Goal: Book appointment/travel/reservation

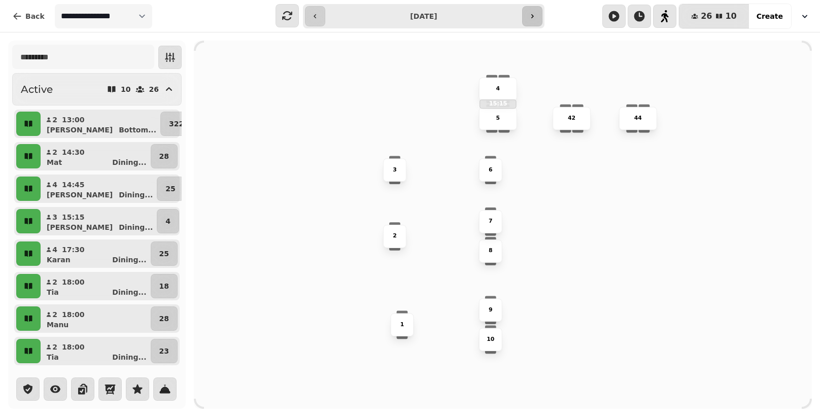
click at [534, 15] on icon "button" at bounding box center [532, 16] width 8 height 8
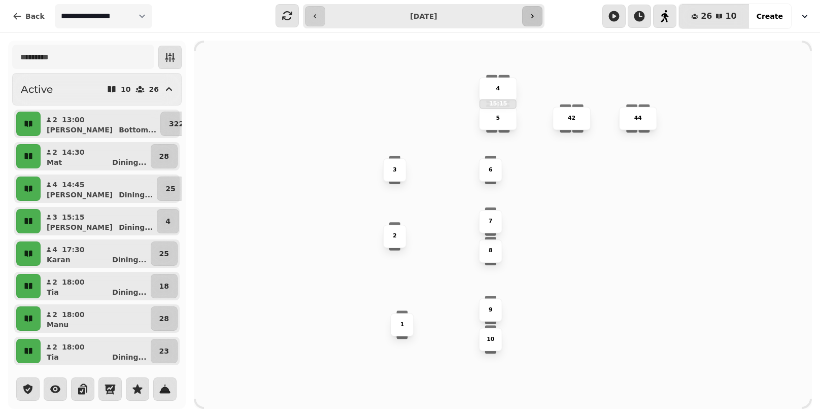
click at [534, 15] on icon "button" at bounding box center [532, 16] width 8 height 8
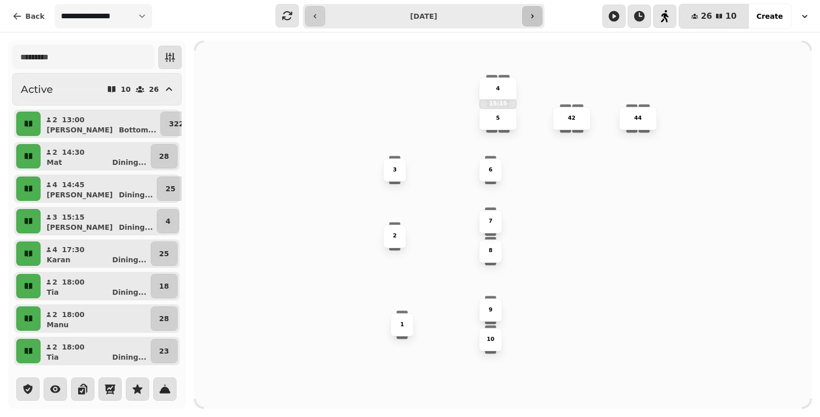
click at [534, 15] on icon "button" at bounding box center [532, 16] width 8 height 8
click at [530, 18] on icon "button" at bounding box center [532, 16] width 8 height 8
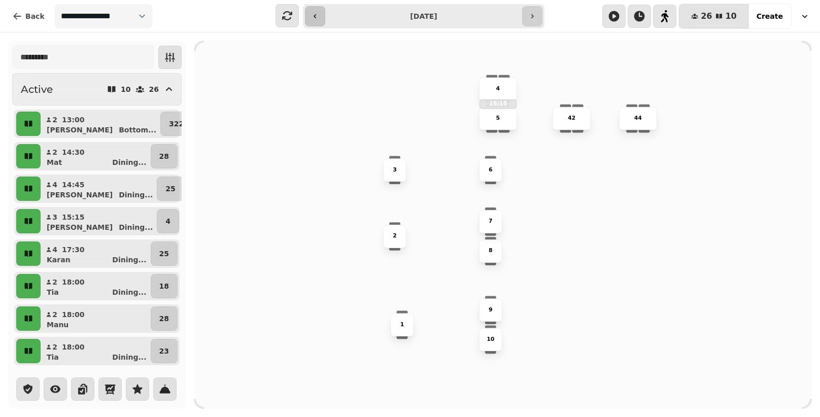
click at [530, 18] on icon "button" at bounding box center [532, 16] width 8 height 8
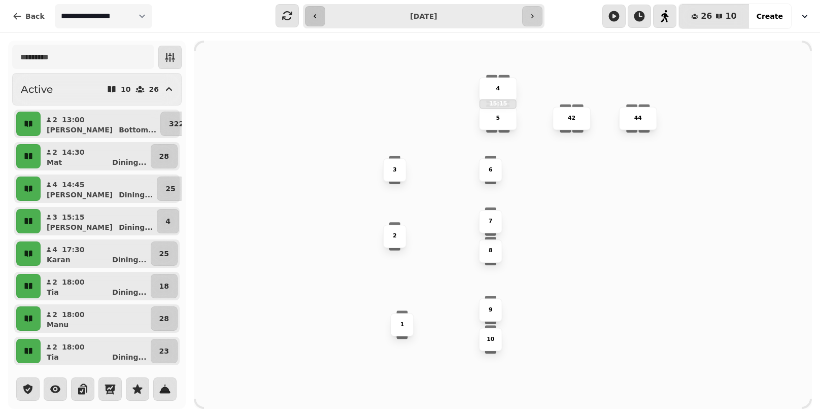
click at [530, 18] on icon "button" at bounding box center [532, 16] width 8 height 8
click at [314, 12] on icon "button" at bounding box center [315, 16] width 8 height 8
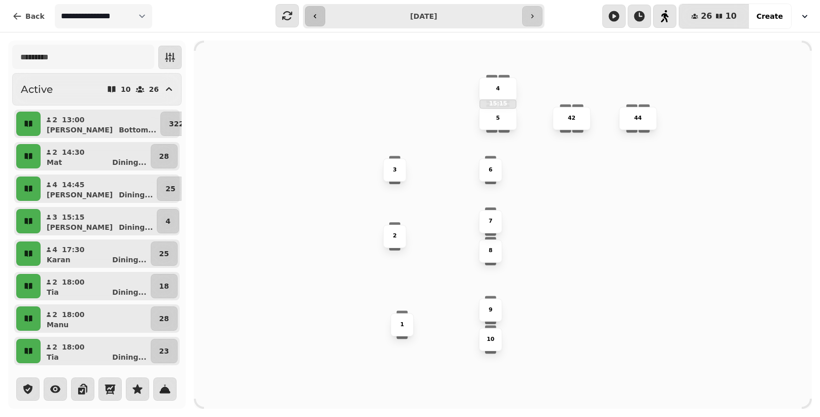
click at [313, 21] on button "button" at bounding box center [315, 16] width 20 height 20
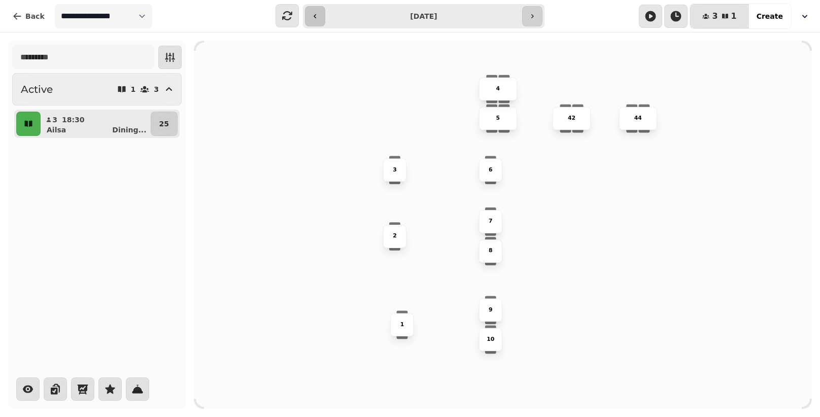
click at [321, 11] on button "button" at bounding box center [315, 16] width 20 height 20
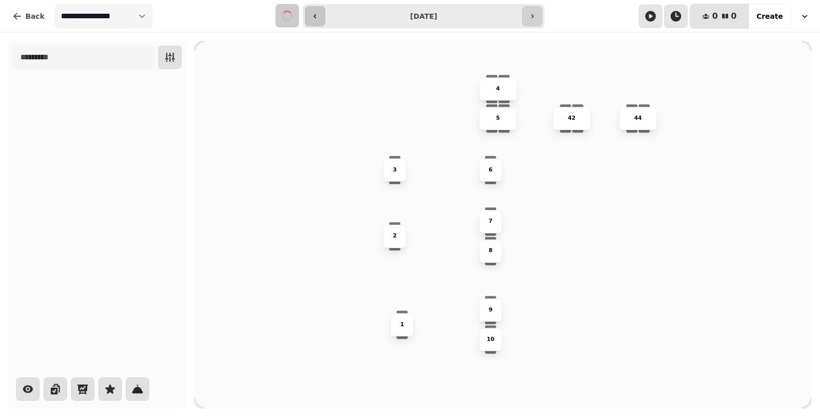
click at [321, 11] on button "button" at bounding box center [315, 16] width 20 height 20
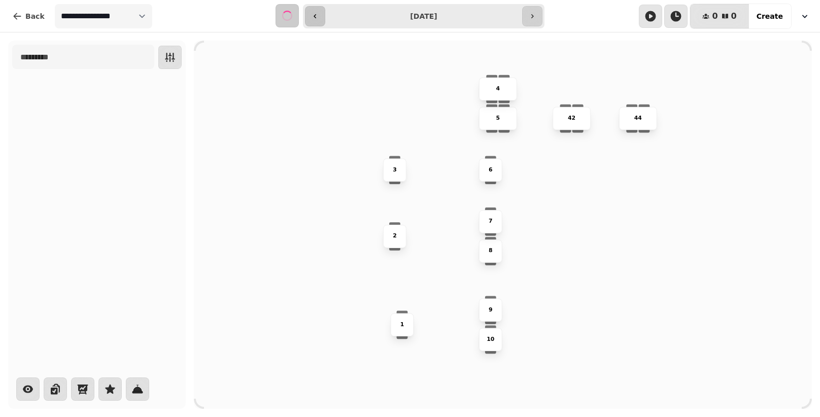
click at [321, 11] on button "button" at bounding box center [315, 16] width 20 height 20
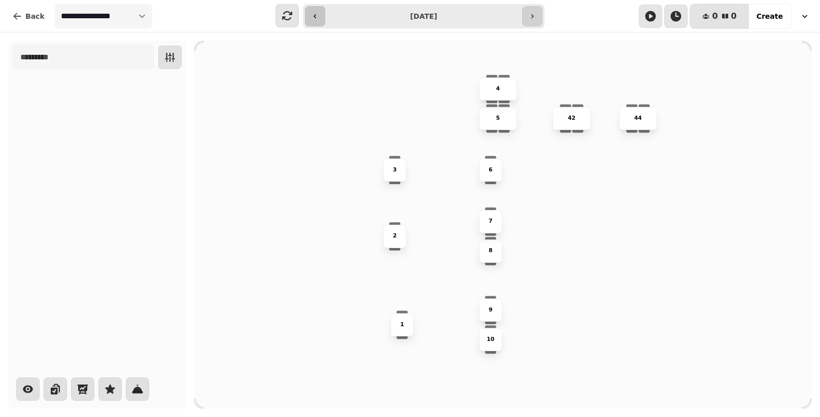
click at [321, 11] on button "button" at bounding box center [315, 16] width 20 height 20
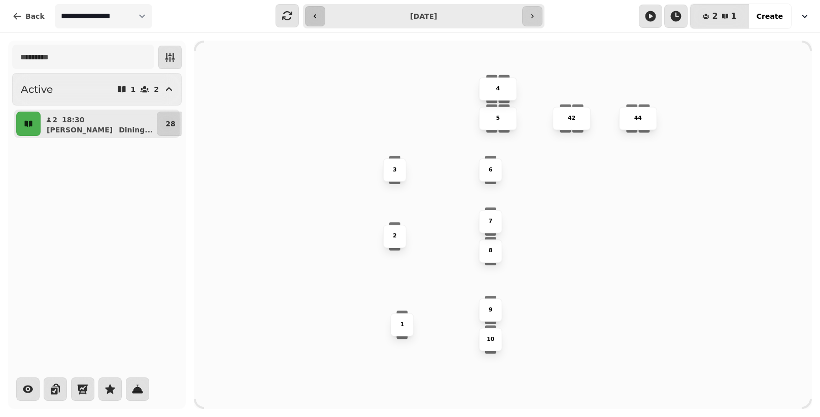
click at [321, 11] on button "button" at bounding box center [315, 16] width 20 height 20
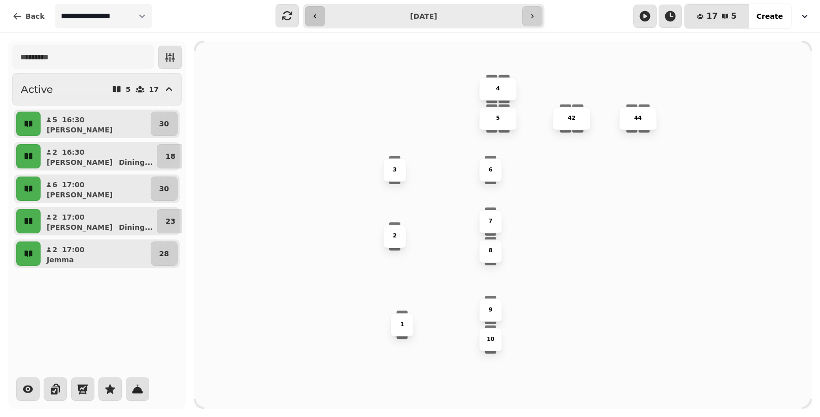
click at [321, 11] on button "button" at bounding box center [315, 16] width 20 height 20
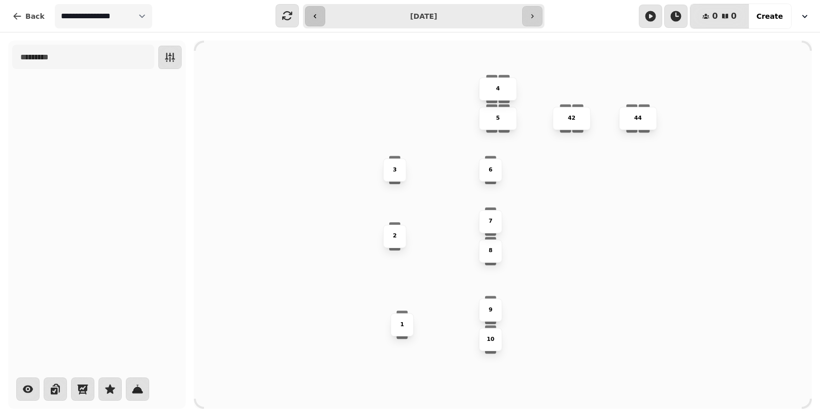
click at [321, 11] on button "button" at bounding box center [315, 16] width 20 height 20
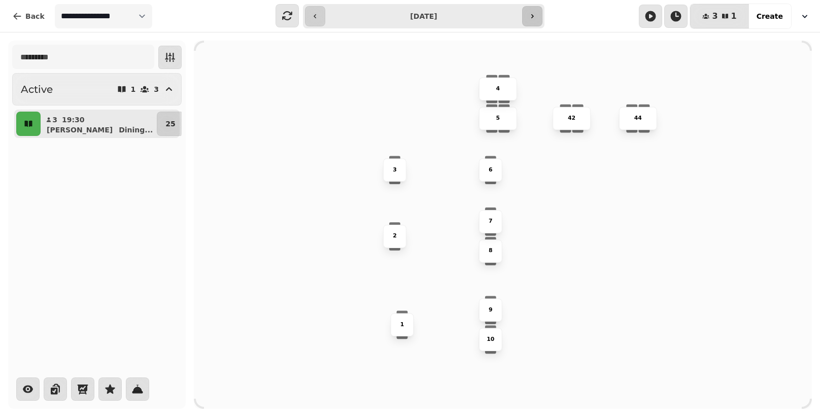
click at [531, 11] on button "button" at bounding box center [532, 16] width 20 height 20
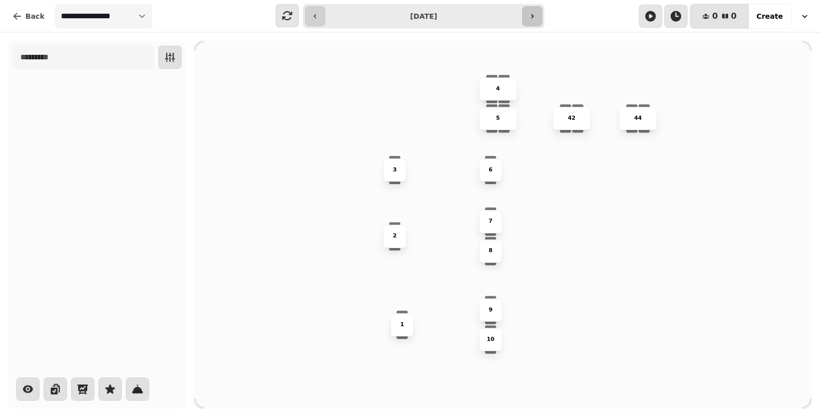
click at [531, 11] on button "button" at bounding box center [532, 16] width 20 height 20
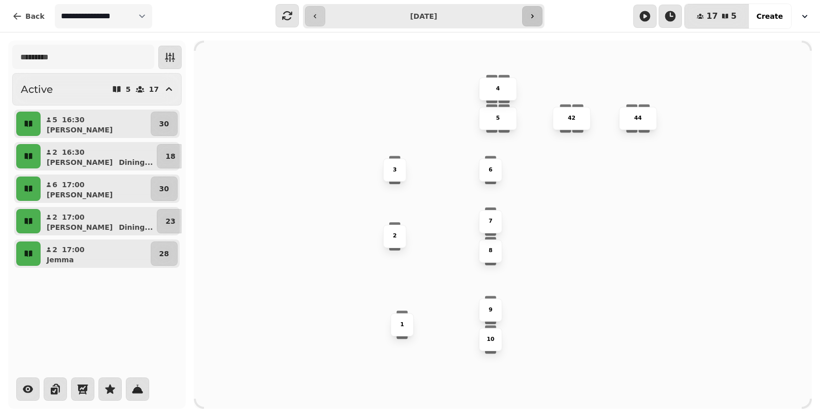
click at [531, 11] on button "button" at bounding box center [532, 16] width 20 height 20
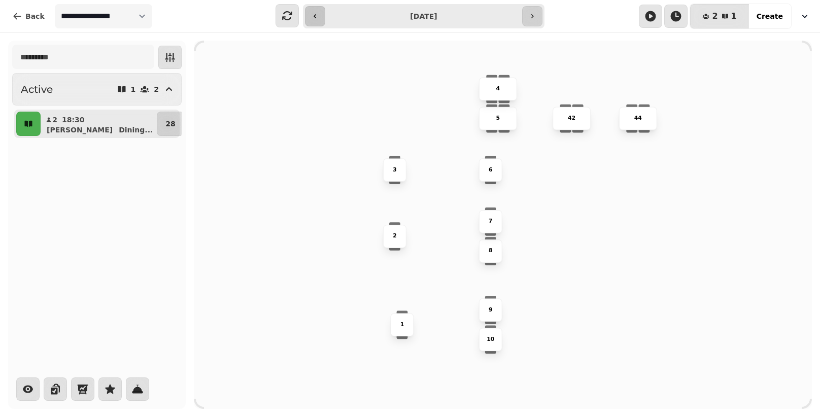
click at [320, 22] on button "button" at bounding box center [315, 16] width 20 height 20
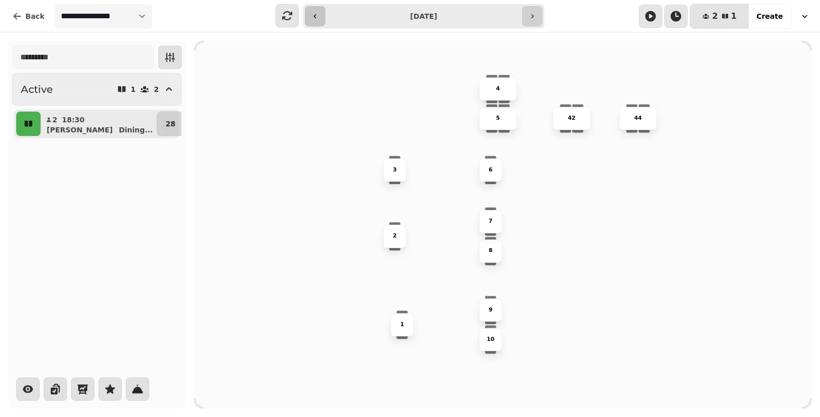
click at [320, 22] on button "button" at bounding box center [315, 16] width 20 height 20
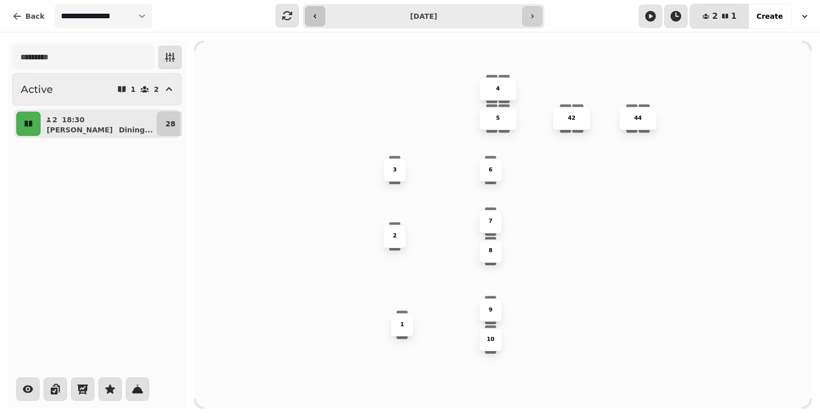
click at [320, 22] on button "button" at bounding box center [315, 16] width 20 height 20
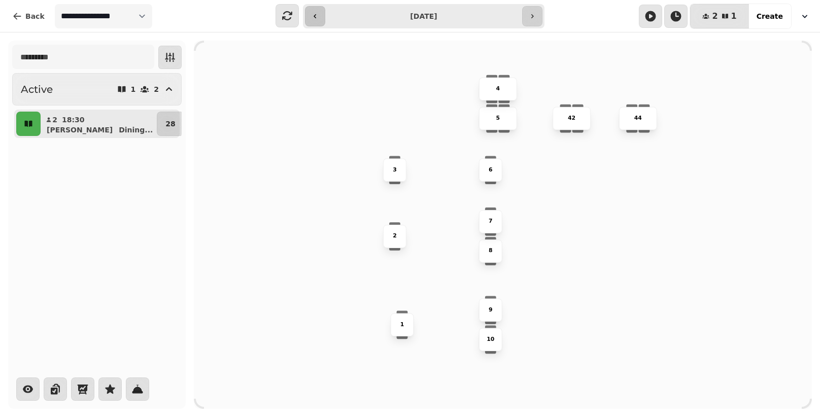
click at [320, 22] on button "button" at bounding box center [315, 16] width 20 height 20
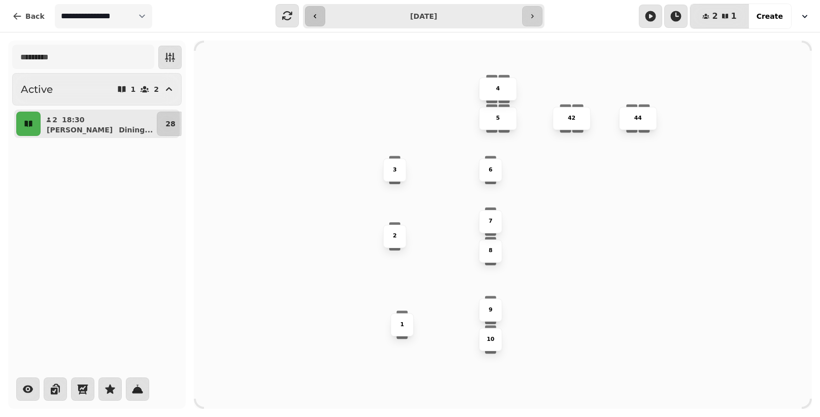
click at [320, 22] on button "button" at bounding box center [315, 16] width 20 height 20
click at [539, 13] on button "button" at bounding box center [532, 16] width 20 height 20
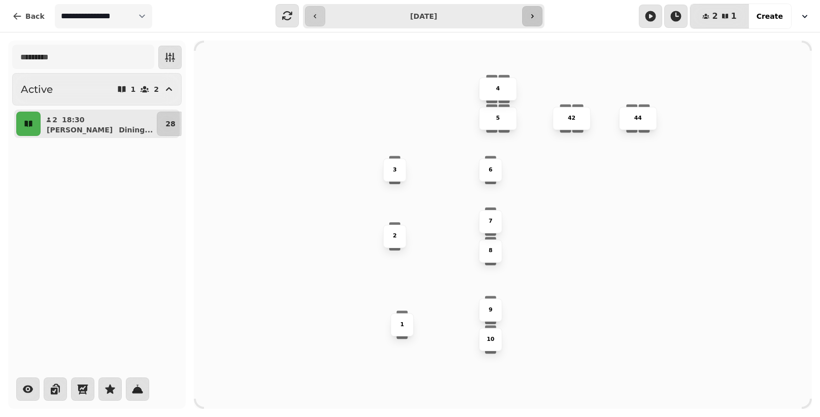
click at [539, 13] on button "button" at bounding box center [532, 16] width 20 height 20
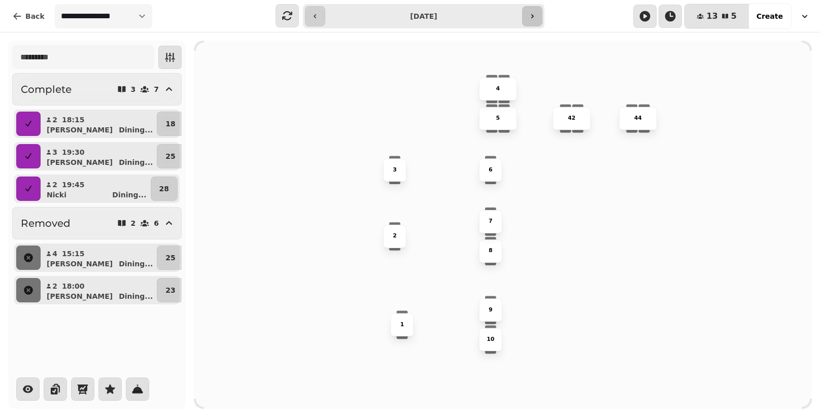
click at [539, 13] on button "button" at bounding box center [532, 16] width 20 height 20
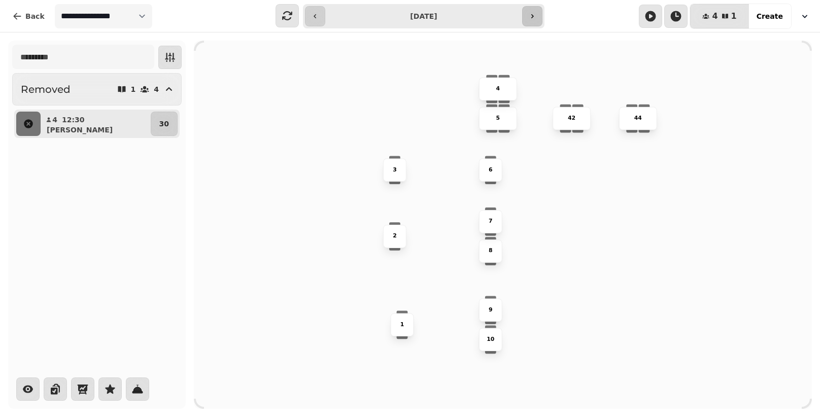
click at [539, 13] on button "button" at bounding box center [532, 16] width 20 height 20
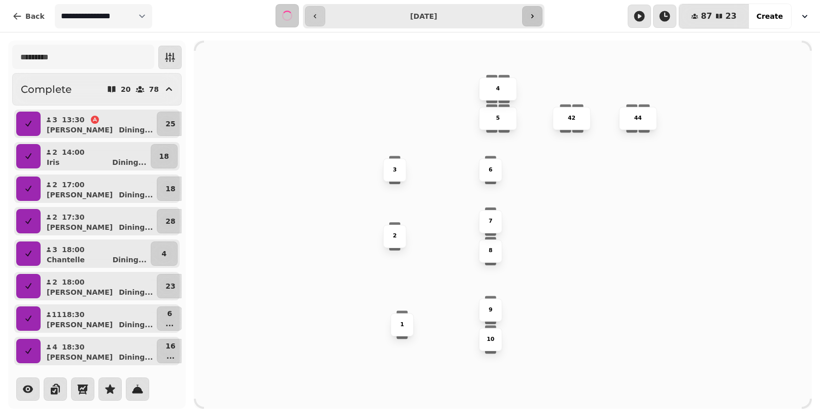
click at [539, 13] on button "button" at bounding box center [532, 16] width 20 height 20
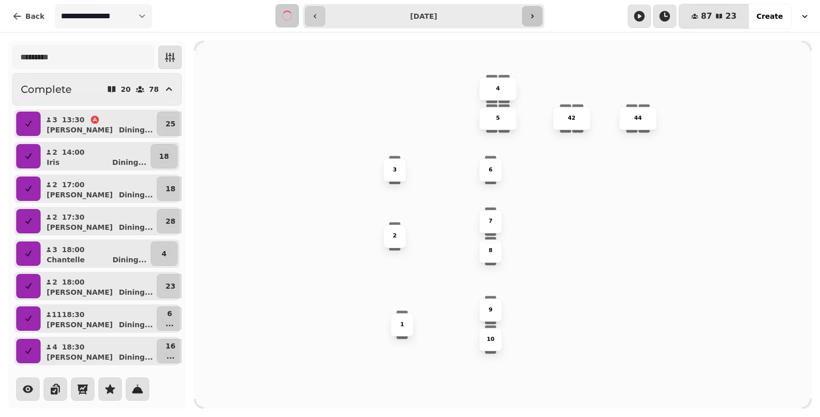
click at [539, 13] on button "button" at bounding box center [532, 16] width 20 height 20
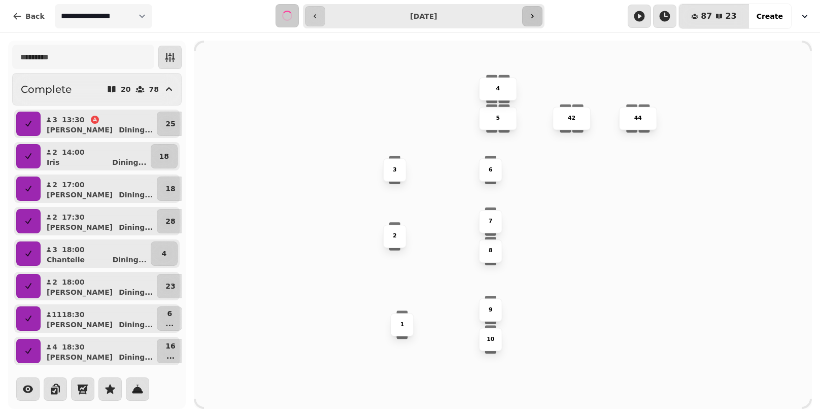
click at [539, 13] on button "button" at bounding box center [532, 16] width 20 height 20
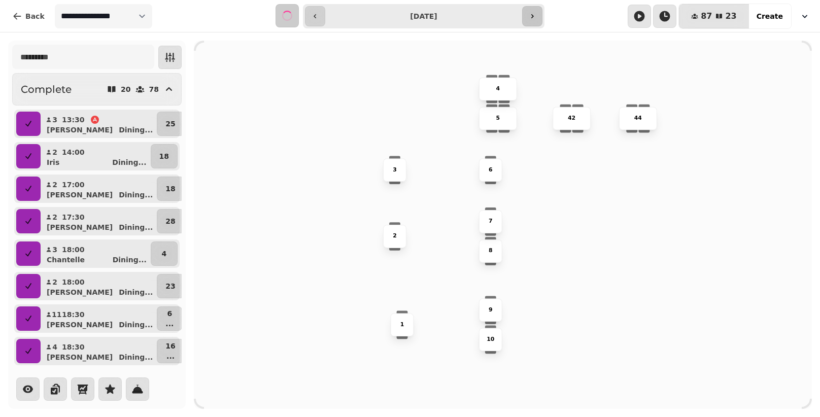
click at [539, 13] on button "button" at bounding box center [532, 16] width 20 height 20
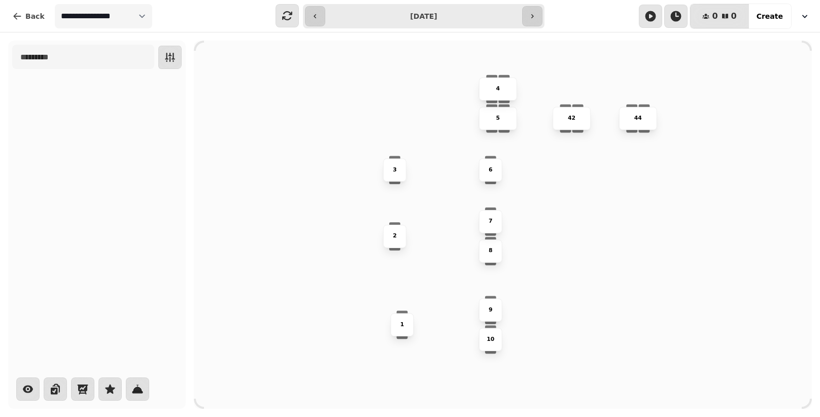
click at [325, 13] on div "**********" at bounding box center [424, 16] width 242 height 24
click at [317, 11] on button "button" at bounding box center [315, 16] width 20 height 20
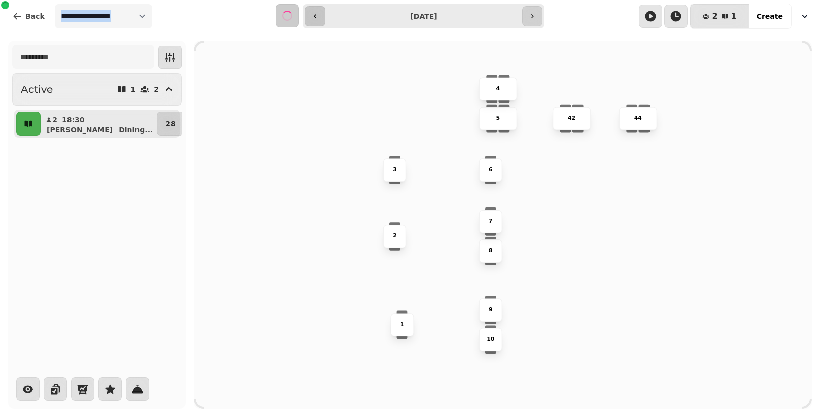
click at [317, 11] on button "button" at bounding box center [315, 16] width 20 height 20
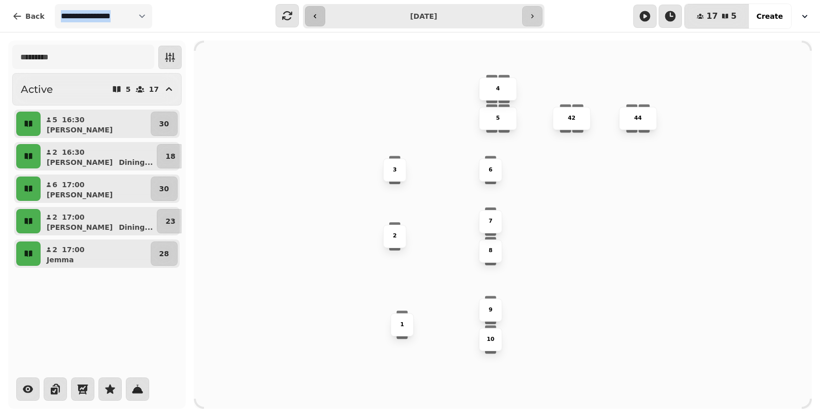
click at [317, 11] on button "button" at bounding box center [315, 16] width 20 height 20
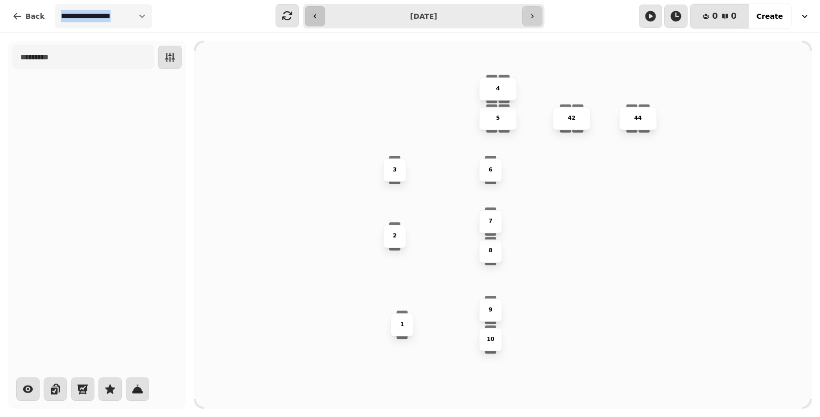
click at [317, 11] on button "button" at bounding box center [315, 16] width 20 height 20
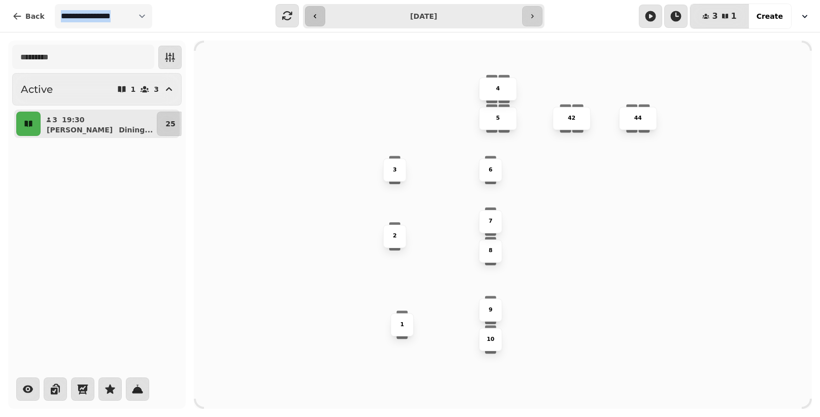
click at [317, 11] on button "button" at bounding box center [315, 16] width 20 height 20
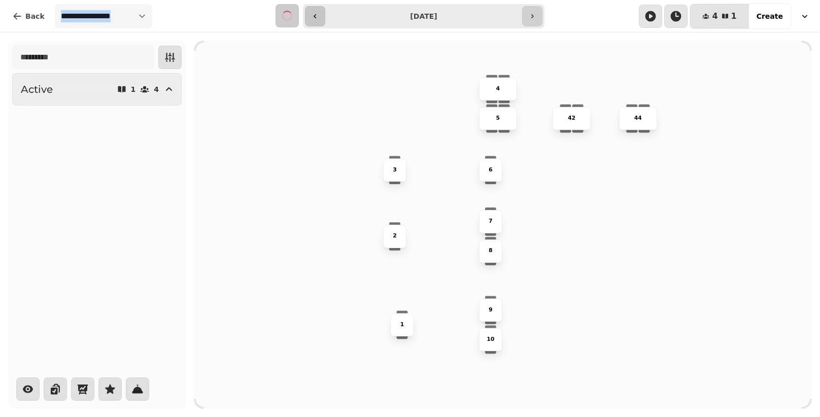
click at [317, 11] on button "button" at bounding box center [315, 16] width 20 height 20
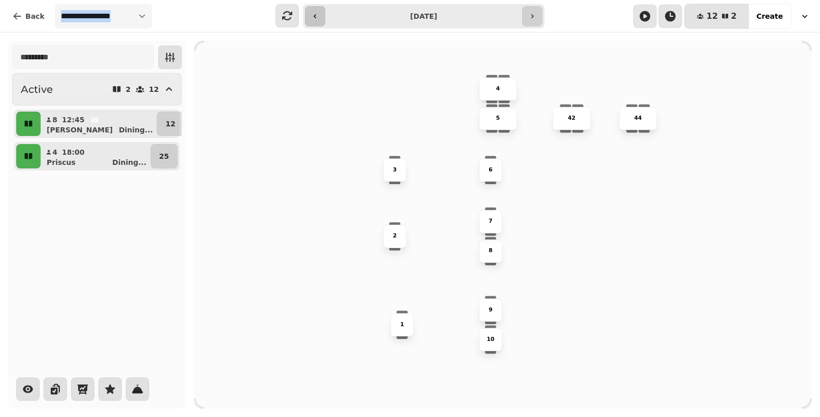
click at [317, 11] on button "button" at bounding box center [315, 16] width 20 height 20
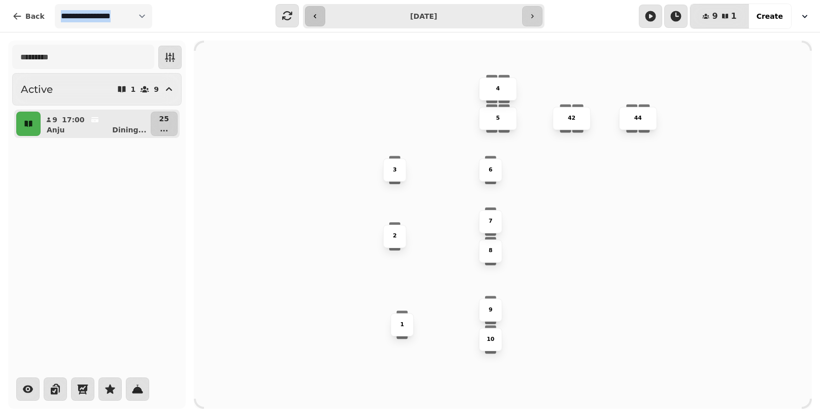
click at [317, 11] on button "button" at bounding box center [315, 16] width 20 height 20
type input "**********"
